Goal: Task Accomplishment & Management: Manage account settings

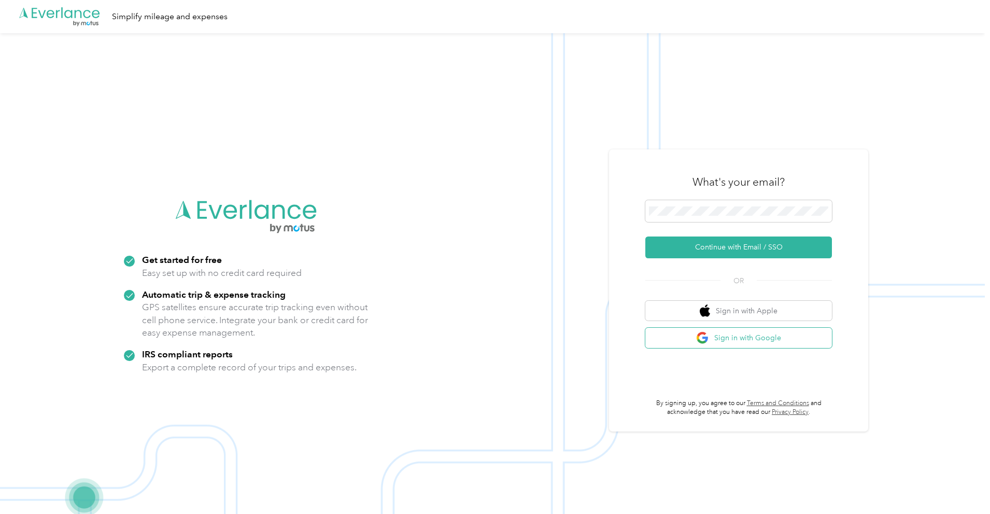
click at [747, 339] on button "Sign in with Google" at bounding box center [738, 338] width 187 height 20
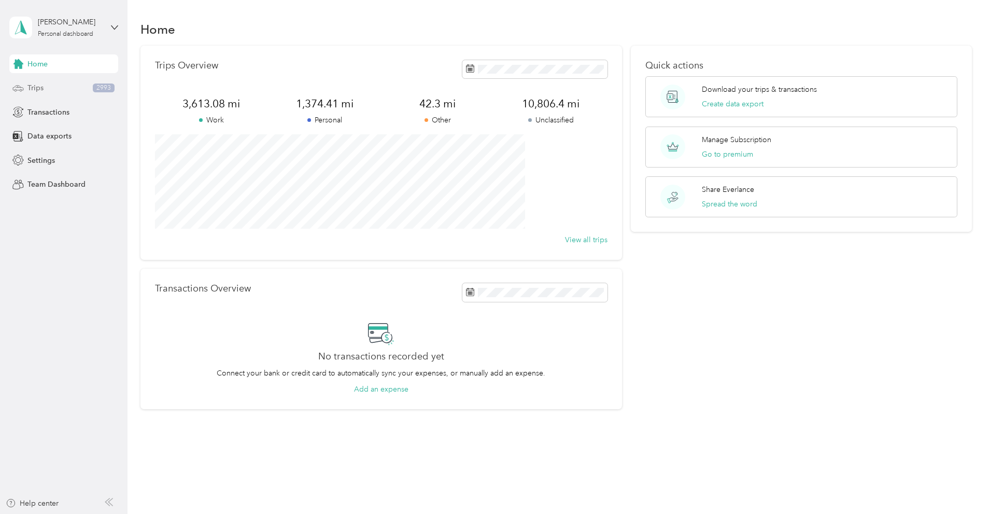
click at [48, 86] on div "Trips 2993" at bounding box center [63, 88] width 109 height 19
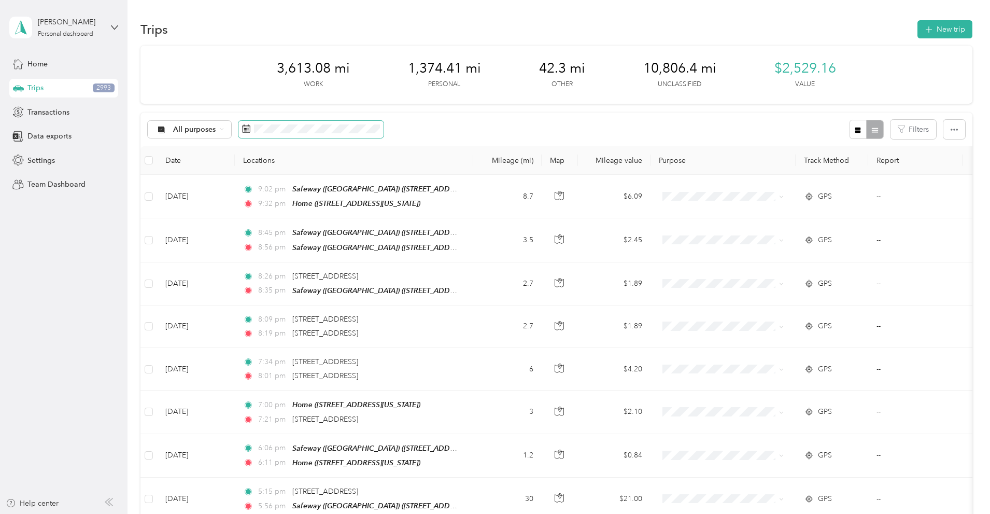
click at [250, 131] on icon at bounding box center [246, 128] width 8 height 8
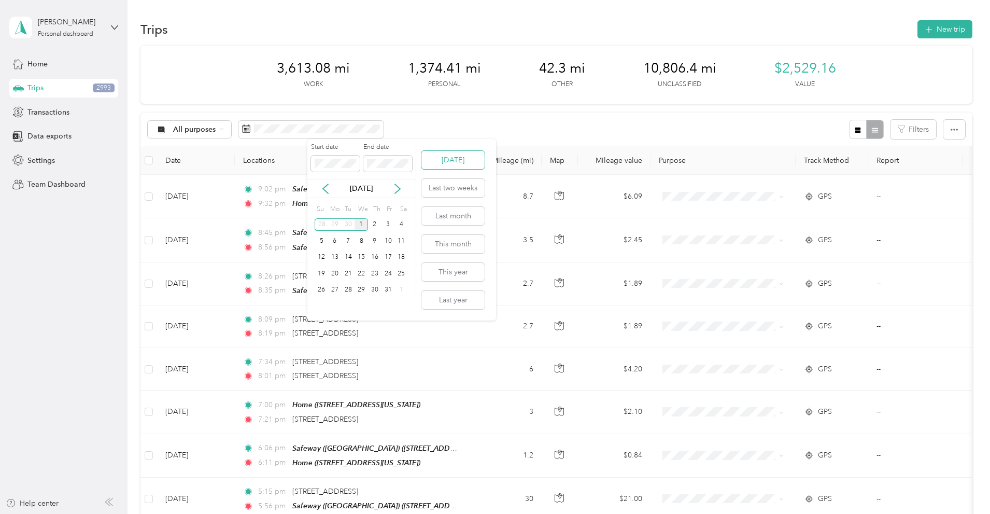
click at [443, 152] on button "[DATE]" at bounding box center [452, 160] width 63 height 18
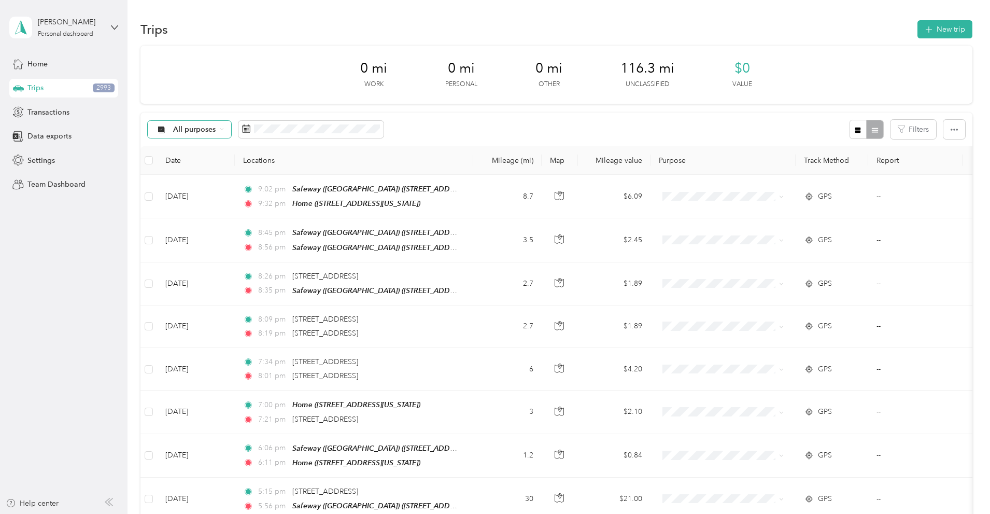
click at [232, 131] on div "All purposes" at bounding box center [190, 130] width 84 height 18
click at [262, 166] on span "Unclassified" at bounding box center [292, 166] width 98 height 11
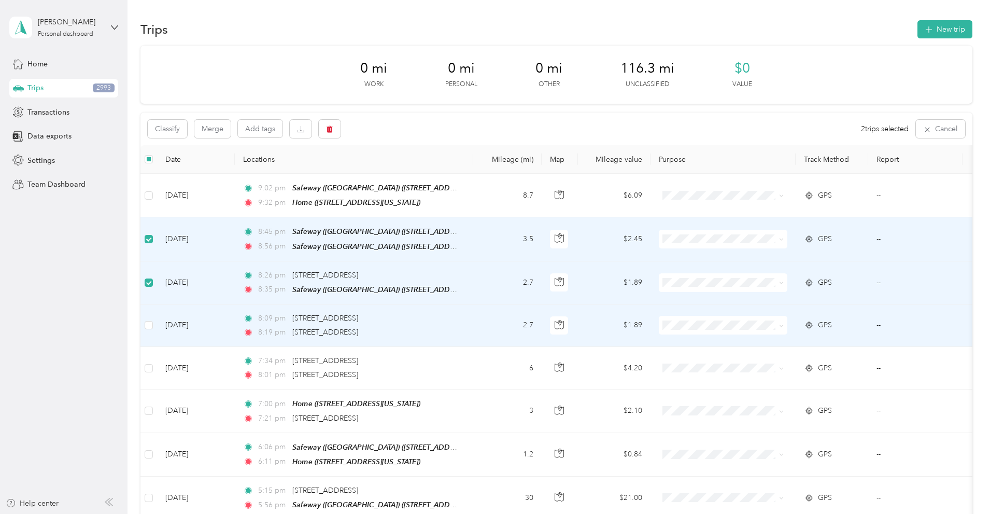
click at [157, 318] on td at bounding box center [148, 325] width 17 height 43
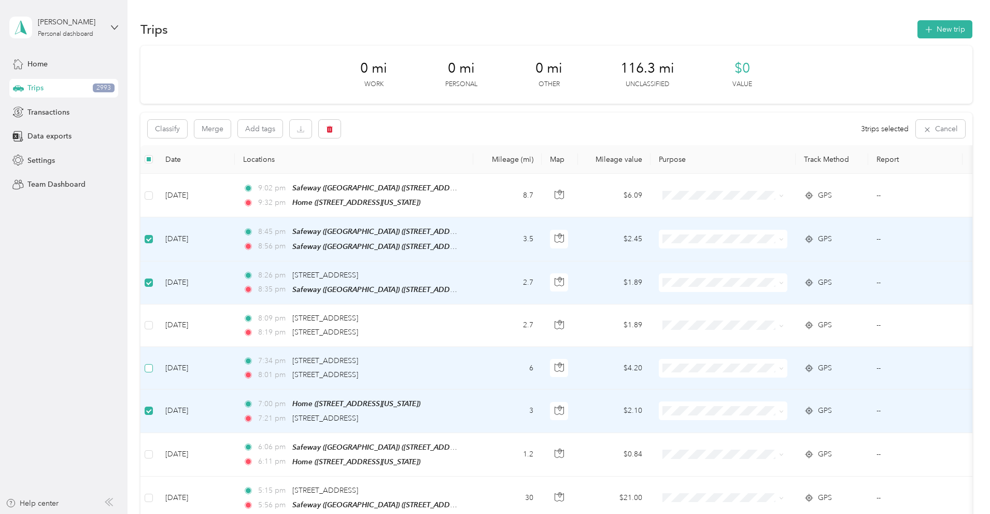
click at [153, 362] on label at bounding box center [149, 367] width 8 height 11
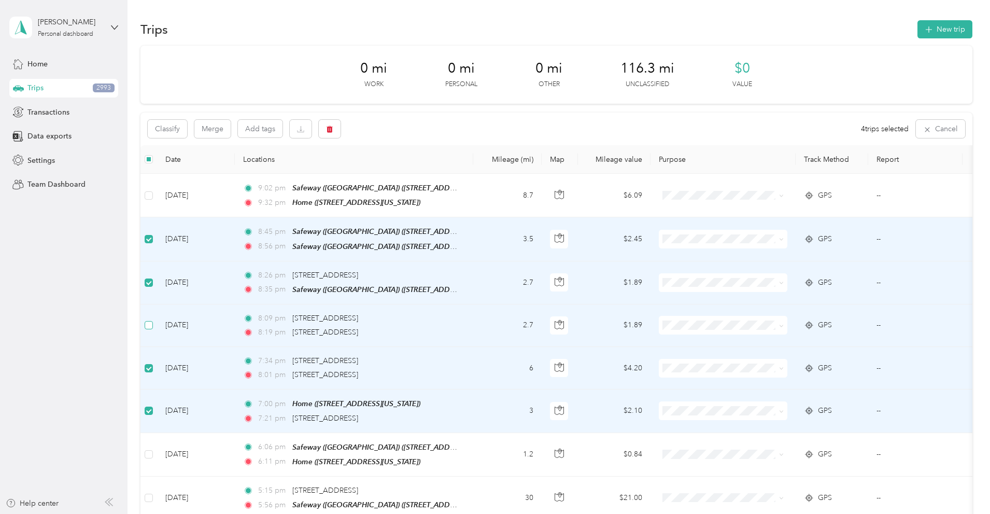
click at [153, 319] on label at bounding box center [149, 324] width 8 height 11
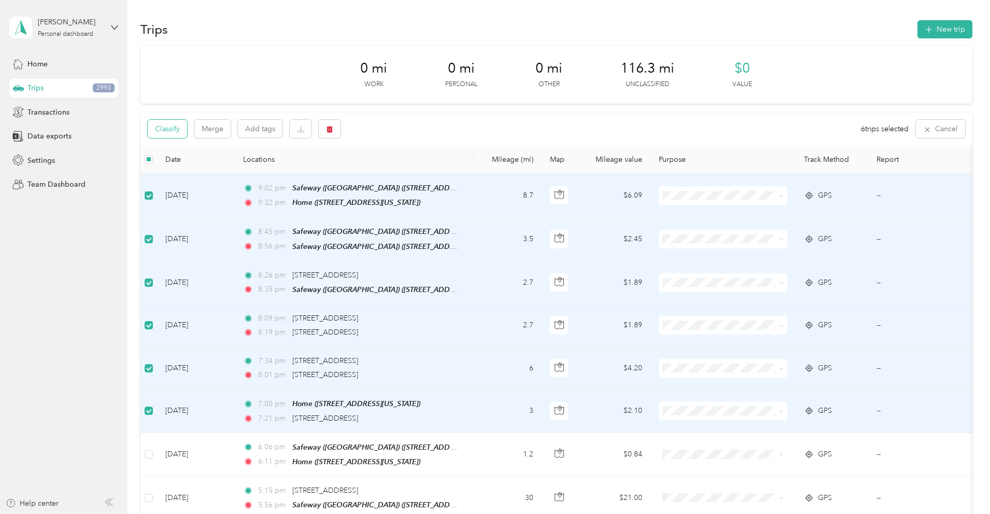
click at [187, 130] on button "Classify" at bounding box center [167, 129] width 39 height 18
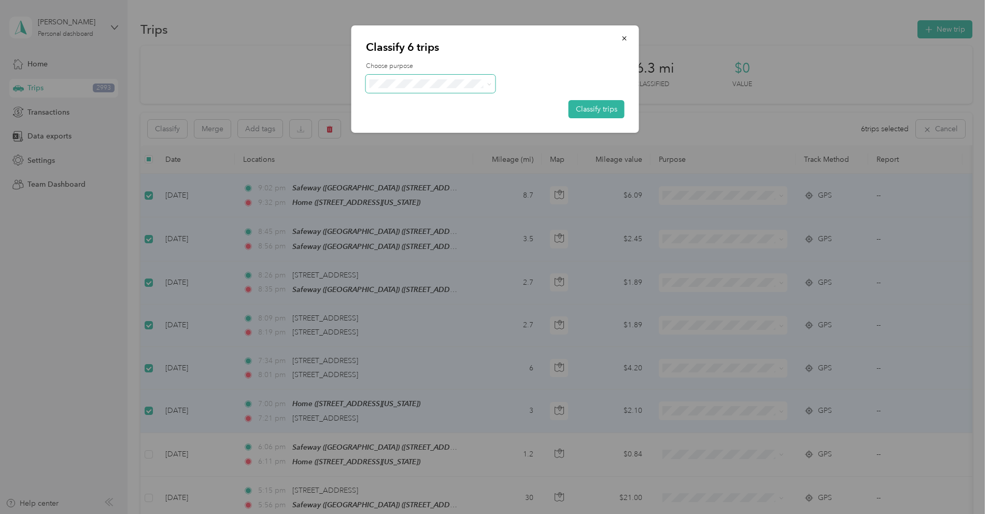
click at [415, 90] on span at bounding box center [431, 84] width 130 height 18
click at [487, 85] on icon at bounding box center [489, 84] width 5 height 5
click at [403, 194] on span "Doordash" at bounding box center [440, 193] width 98 height 11
click at [591, 104] on button "Classify trips" at bounding box center [597, 109] width 56 height 18
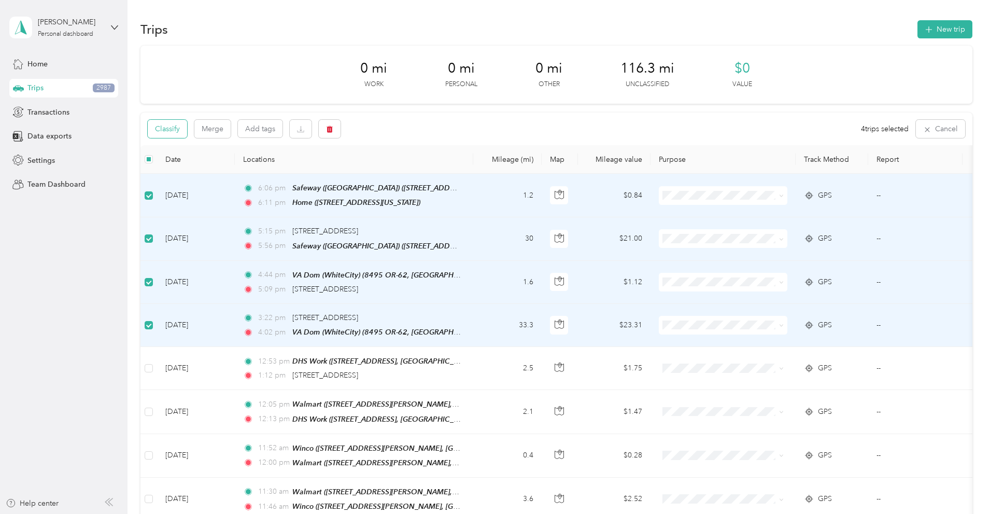
click at [187, 127] on button "Classify" at bounding box center [167, 129] width 39 height 18
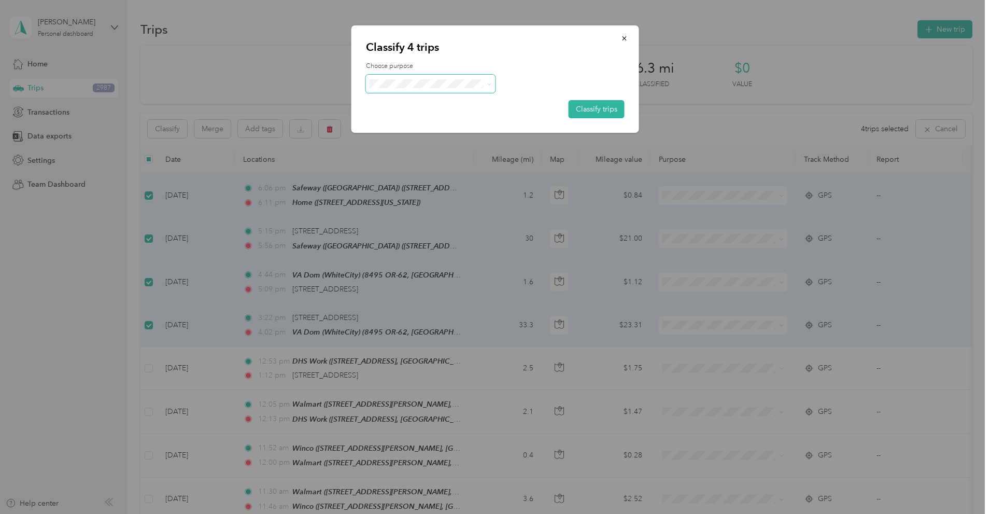
click at [495, 84] on span at bounding box center [431, 84] width 130 height 18
click at [491, 84] on icon at bounding box center [489, 84] width 5 height 5
click at [436, 116] on span "Personal" at bounding box center [440, 121] width 98 height 11
click at [603, 115] on button "Classify trips" at bounding box center [597, 109] width 56 height 18
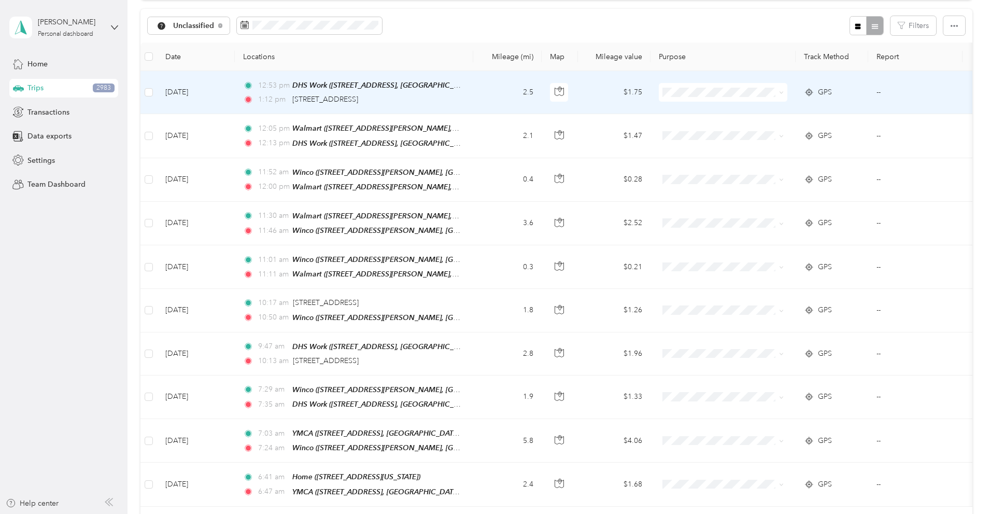
scroll to position [103, 0]
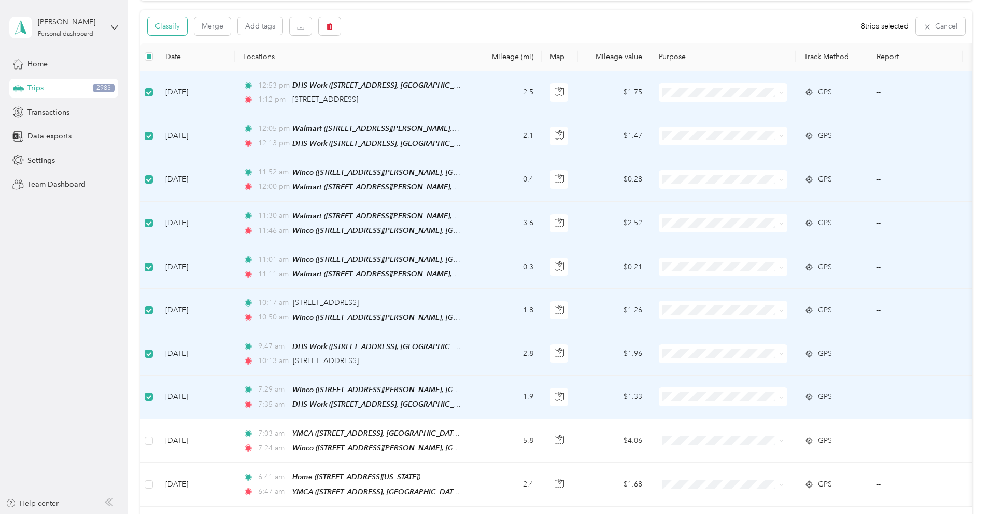
click at [187, 27] on button "Classify" at bounding box center [167, 26] width 39 height 18
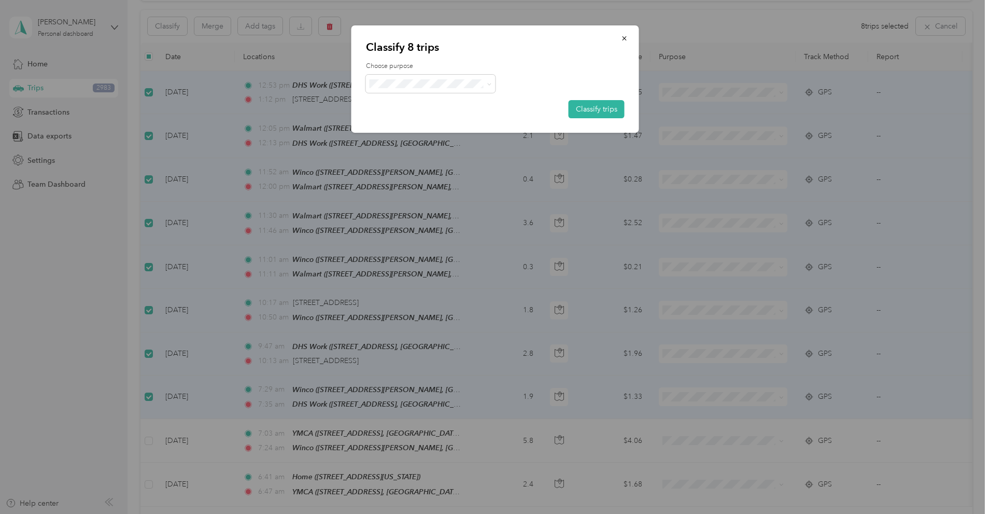
click at [415, 157] on li "DHS HCW [PERSON_NAME]" at bounding box center [431, 157] width 131 height 18
click at [597, 107] on button "Classify trips" at bounding box center [597, 109] width 56 height 18
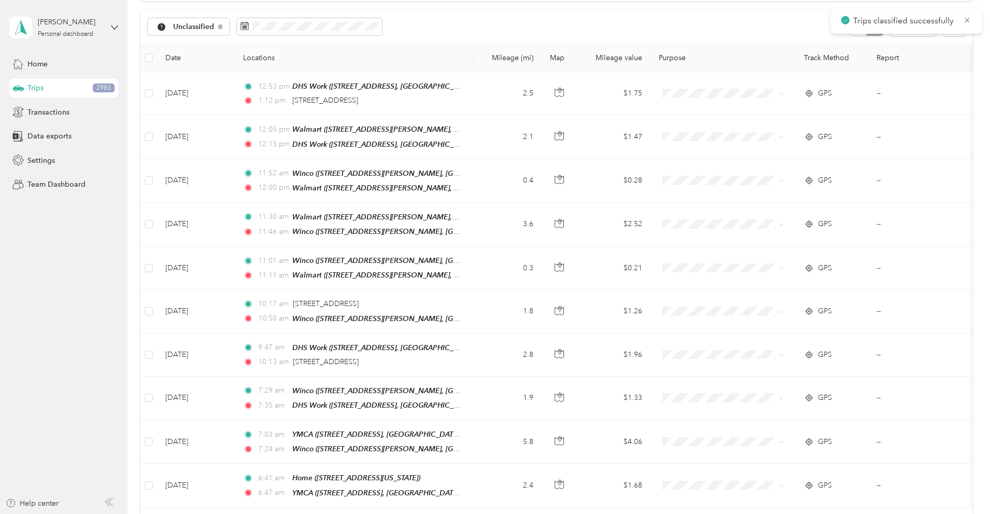
scroll to position [0, 0]
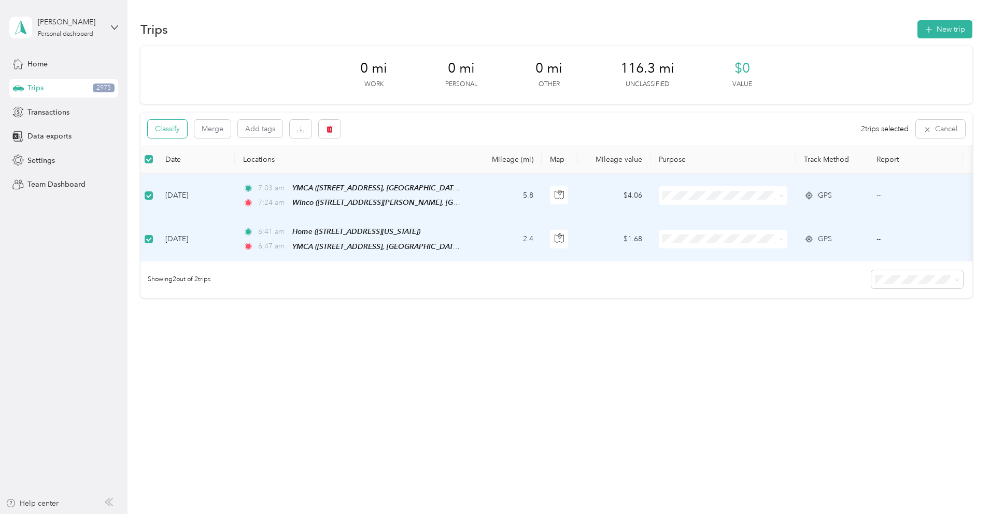
click at [187, 132] on button "Classify" at bounding box center [167, 129] width 39 height 18
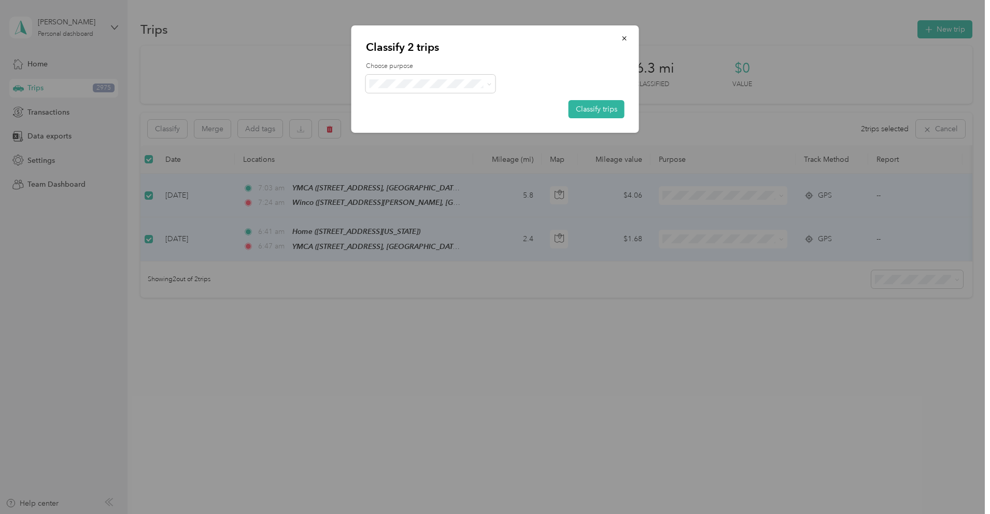
click at [419, 122] on span "Personal" at bounding box center [446, 117] width 111 height 11
click at [600, 108] on button "Classify trips" at bounding box center [597, 109] width 56 height 18
